Goal: Information Seeking & Learning: Compare options

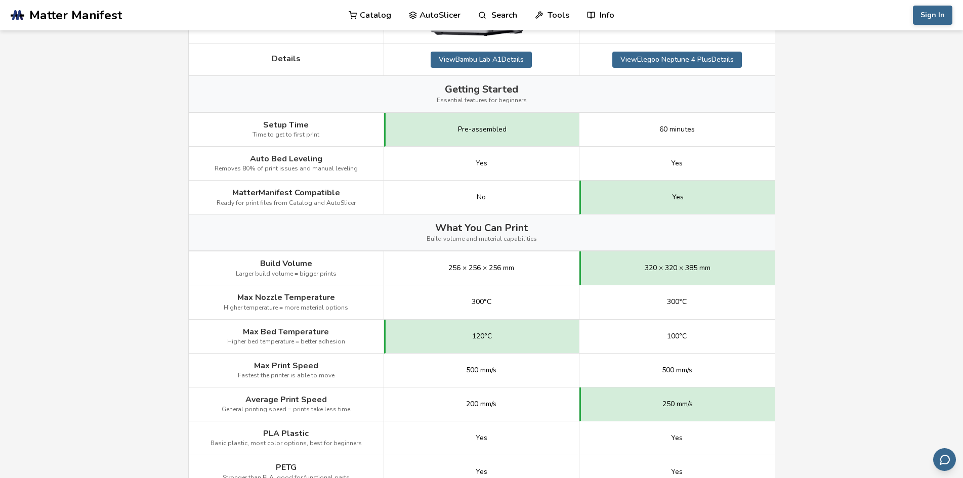
scroll to position [253, 0]
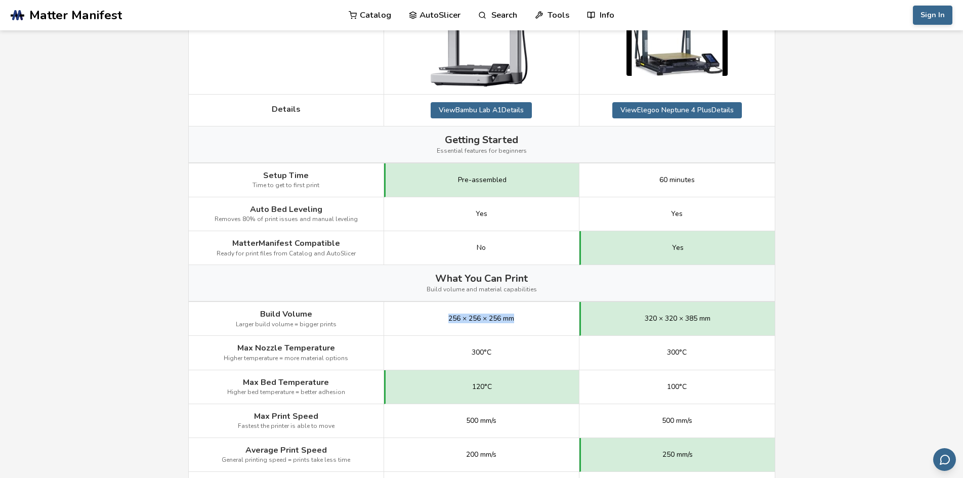
drag, startPoint x: 446, startPoint y: 319, endPoint x: 518, endPoint y: 318, distance: 72.3
click at [518, 318] on div "256 × 256 × 256 mm" at bounding box center [481, 319] width 195 height 34
copy span "256 × 256 × 256 mm"
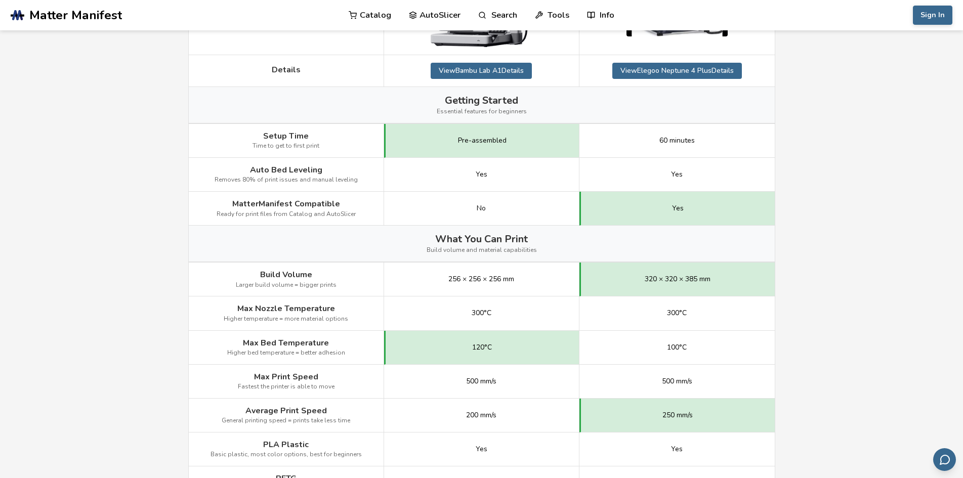
scroll to position [354, 0]
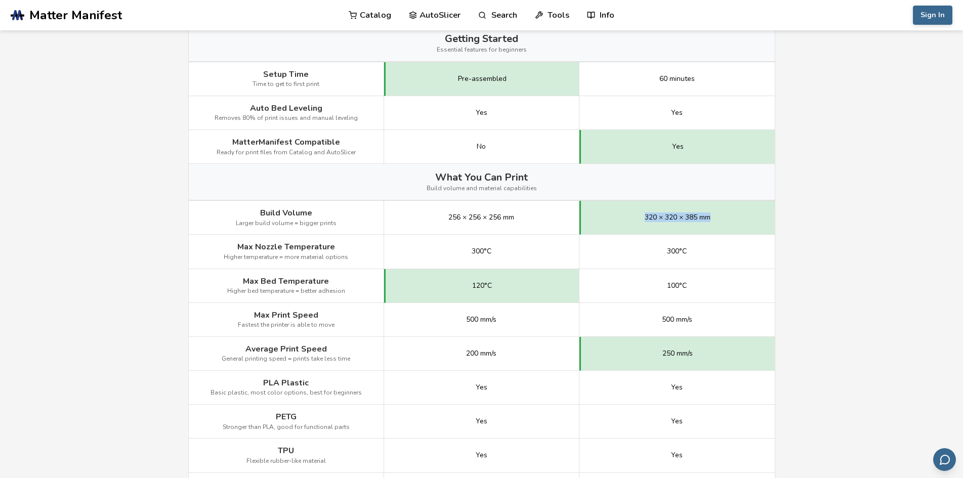
drag, startPoint x: 637, startPoint y: 216, endPoint x: 714, endPoint y: 219, distance: 76.9
click at [714, 219] on div "320 × 320 × 385 mm" at bounding box center [676, 218] width 195 height 34
copy span "320 × 320 × 385 mm"
click at [104, 279] on main "← Back to 3D Printers Bambu Lab A1 vs Elegoo Neptune 4 Plus Is the Bambu Lab A1…" at bounding box center [481, 444] width 963 height 1596
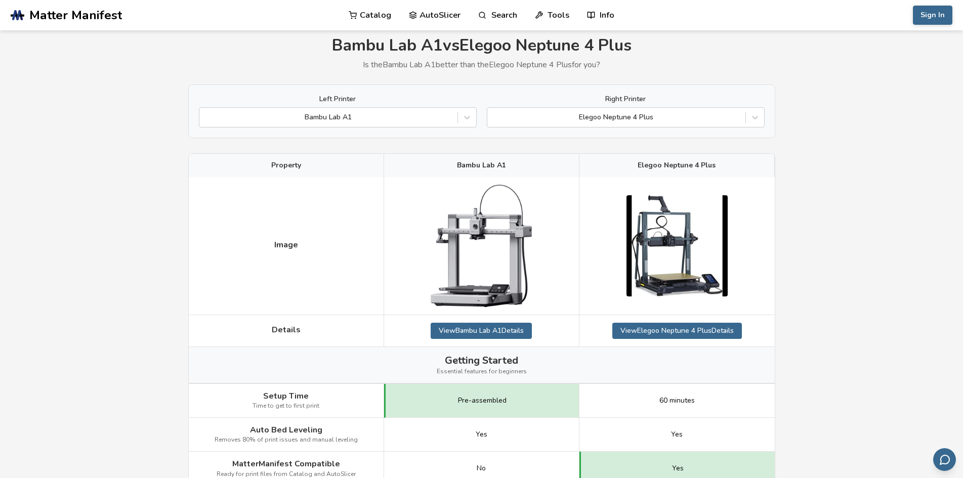
scroll to position [51, 0]
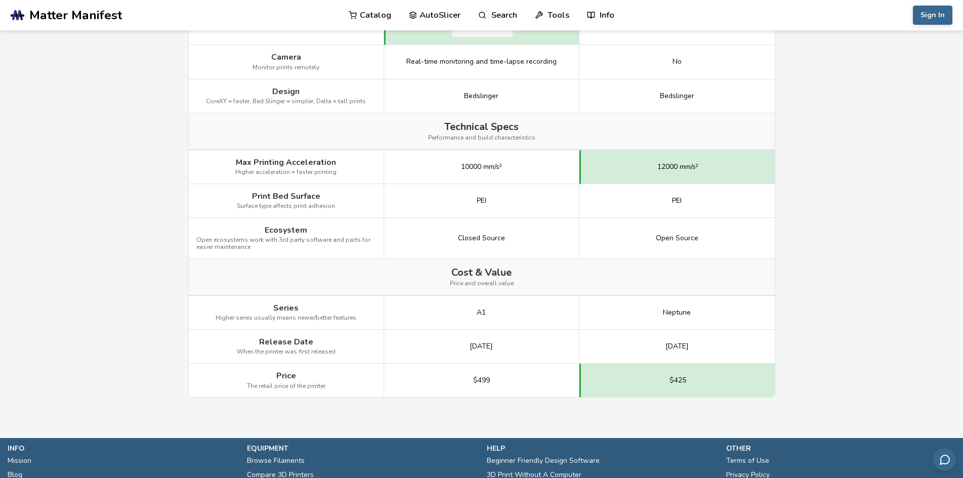
scroll to position [1214, 0]
